Goal: Communication & Community: Answer question/provide support

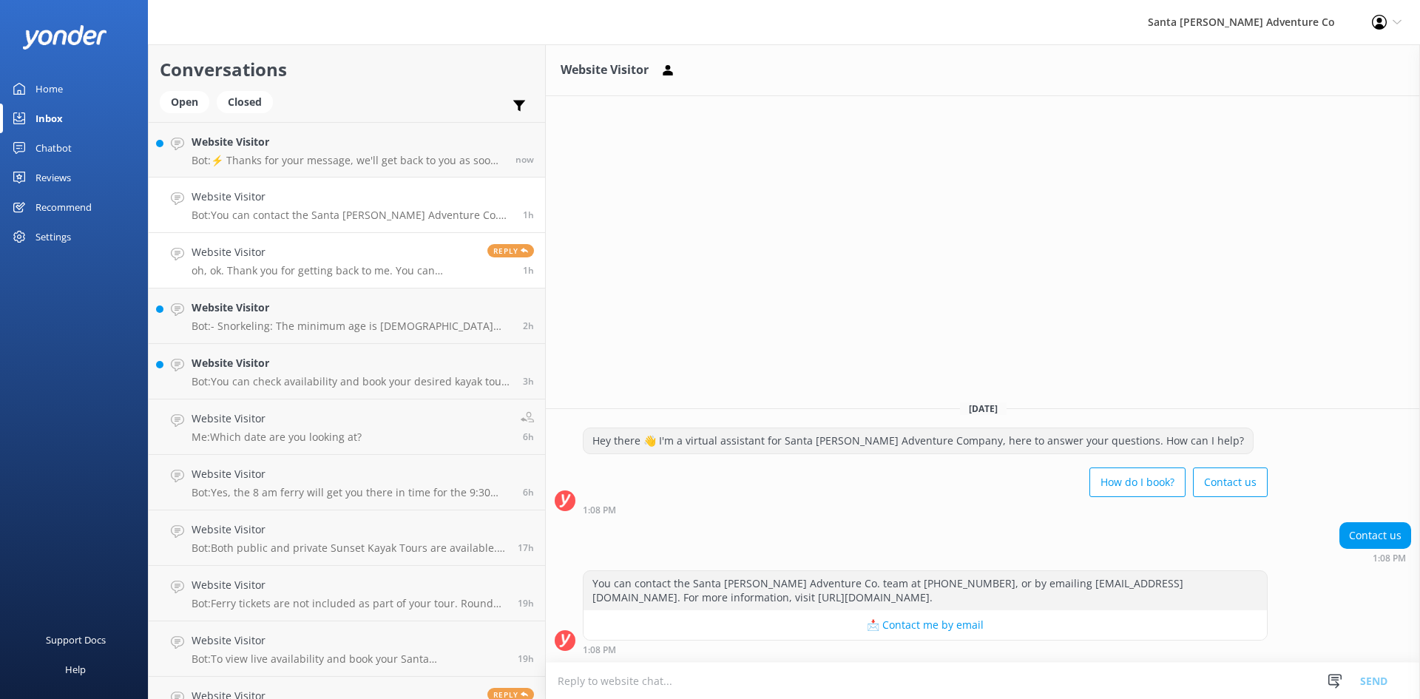
click at [272, 252] on h4 "Website Visitor" at bounding box center [334, 252] width 285 height 16
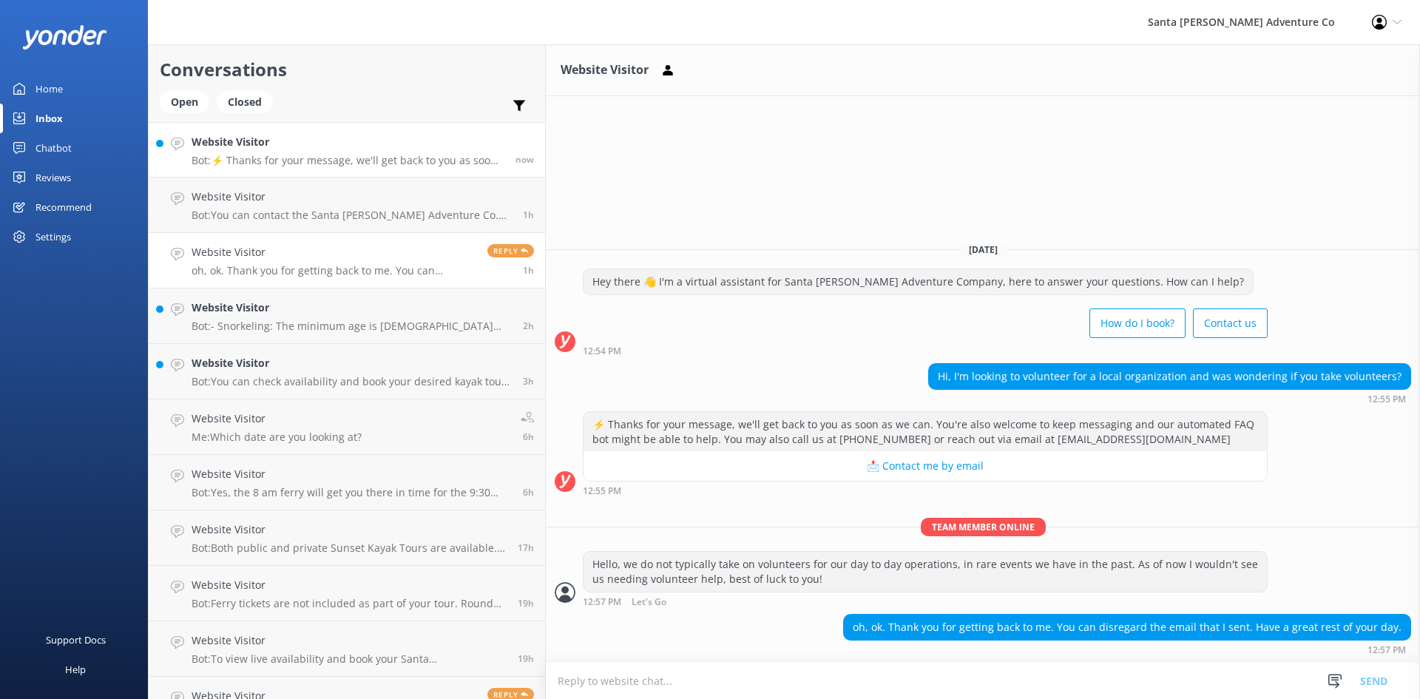
click at [246, 158] on p "Bot: ⚡ Thanks for your message, we'll get back to you as soon as we can. You're…" at bounding box center [348, 160] width 313 height 13
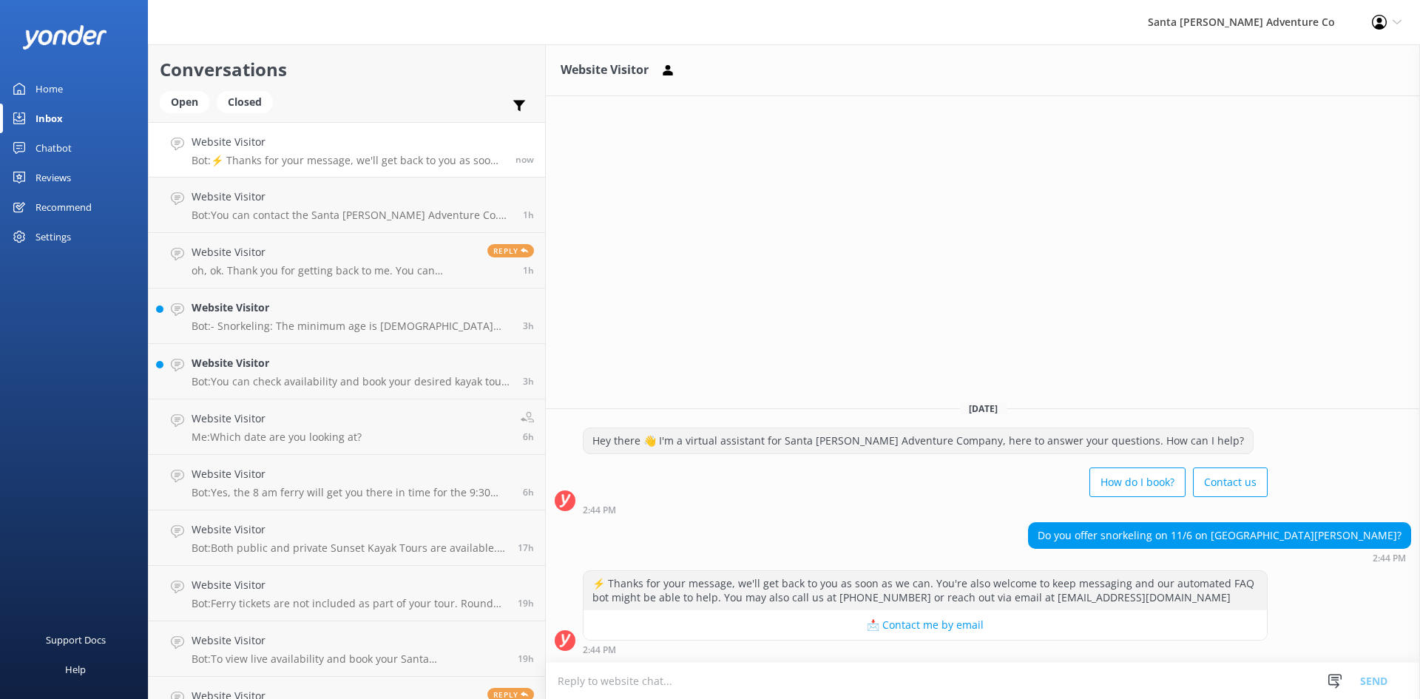
click at [613, 678] on textarea at bounding box center [983, 681] width 874 height 36
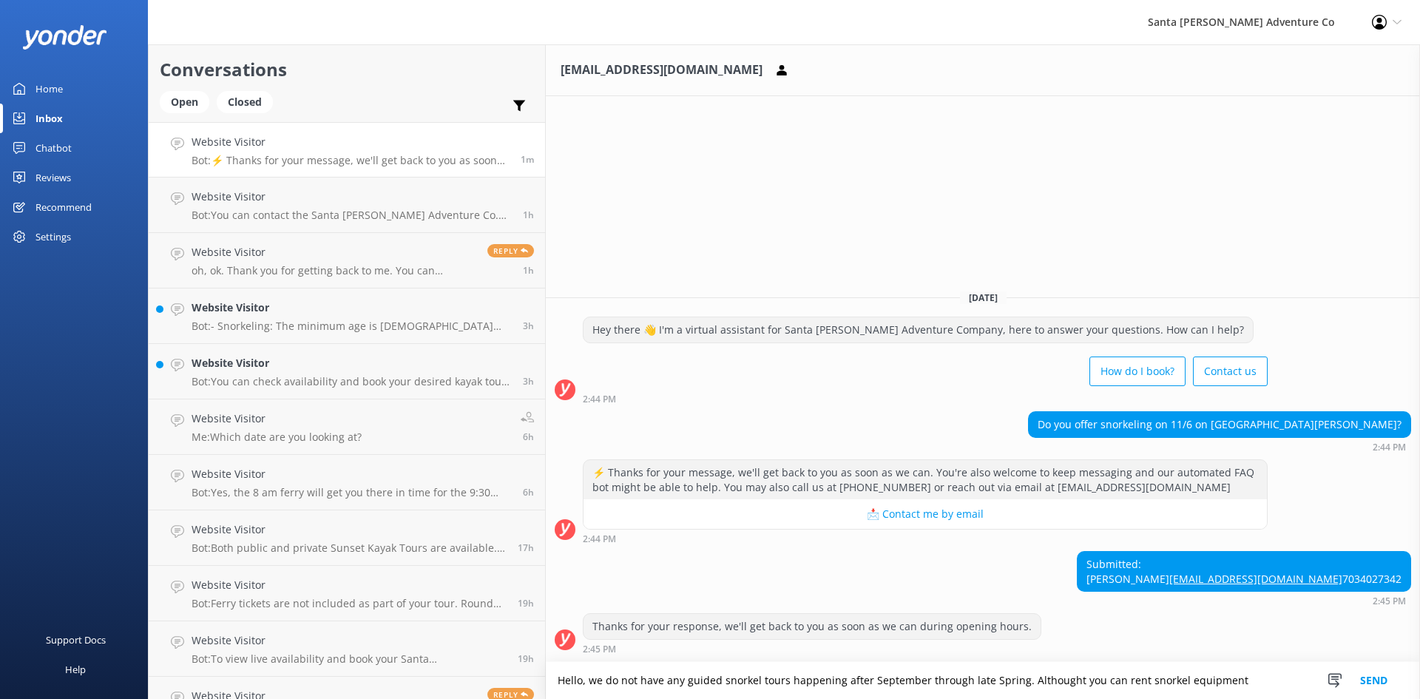
click at [968, 681] on textarea "Hello, we do not have any guided snorkel tours happening after September throug…" at bounding box center [983, 680] width 874 height 37
click at [1122, 683] on textarea "Hello, we do not have any guided snorkel tours happening after September throug…" at bounding box center [983, 680] width 874 height 37
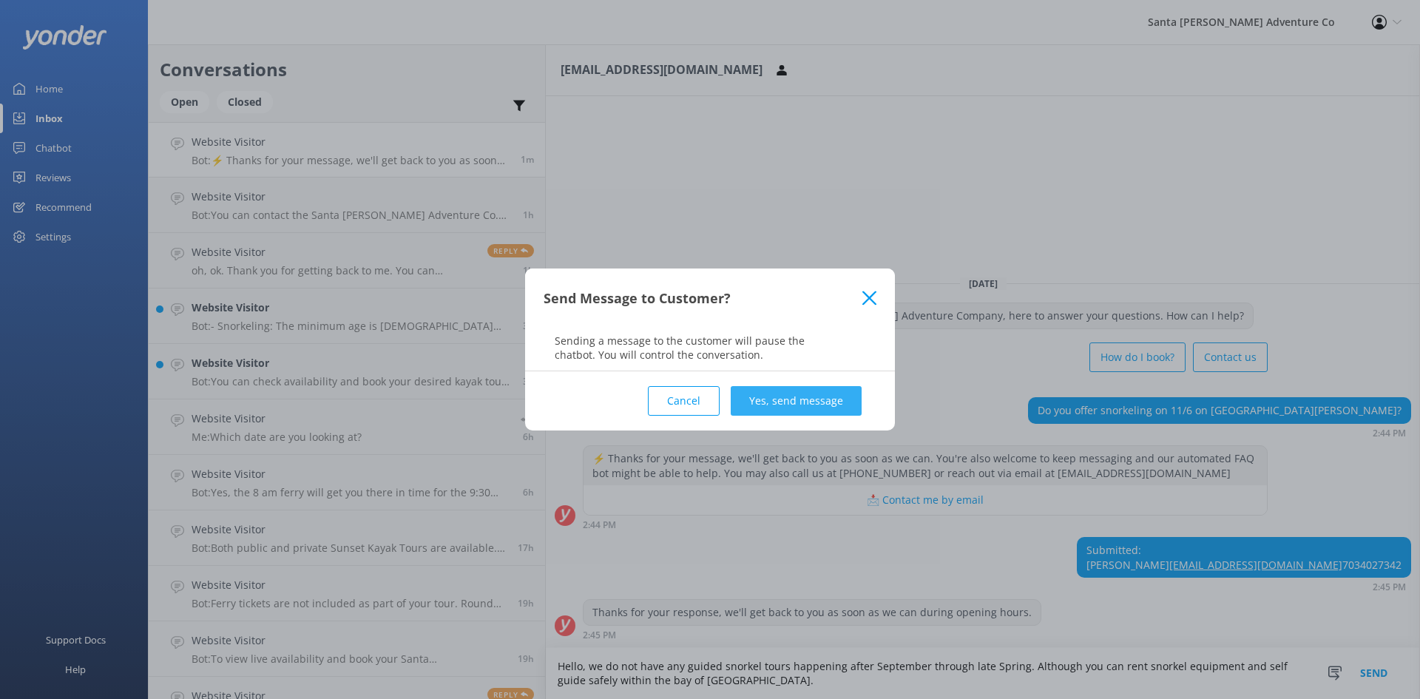
type textarea "Hello, we do not have any guided snorkel tours happening after September throug…"
click at [763, 405] on button "Yes, send message" at bounding box center [796, 401] width 131 height 30
